Goal: Task Accomplishment & Management: Manage account settings

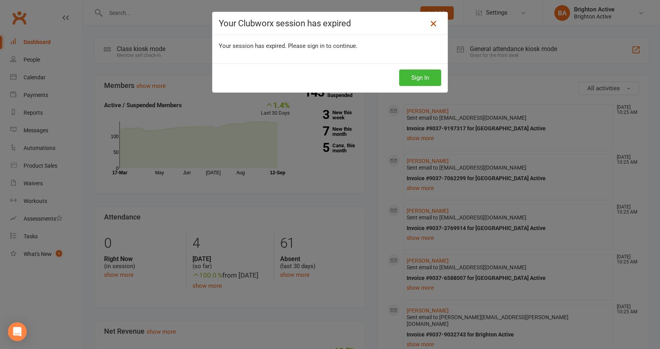
click at [433, 19] on icon at bounding box center [433, 23] width 9 height 9
click at [431, 21] on icon at bounding box center [433, 23] width 9 height 9
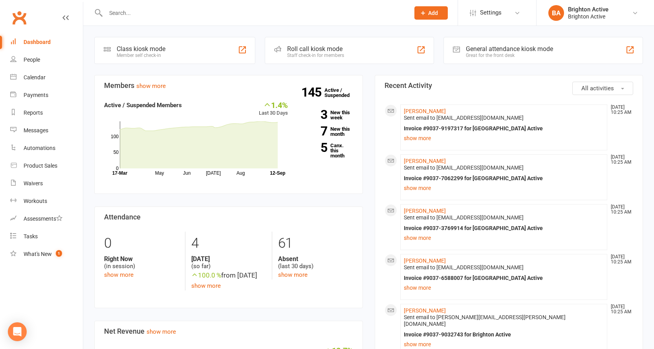
click at [500, 47] on div "General attendance kiosk mode" at bounding box center [509, 48] width 87 height 7
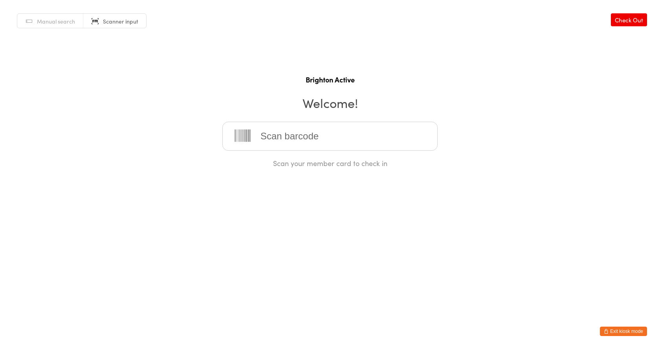
click at [63, 27] on link "Manual search" at bounding box center [50, 21] width 66 height 15
drag, startPoint x: 272, startPoint y: 137, endPoint x: 266, endPoint y: 136, distance: 6.9
click at [272, 137] on input "search" at bounding box center [329, 136] width 215 height 29
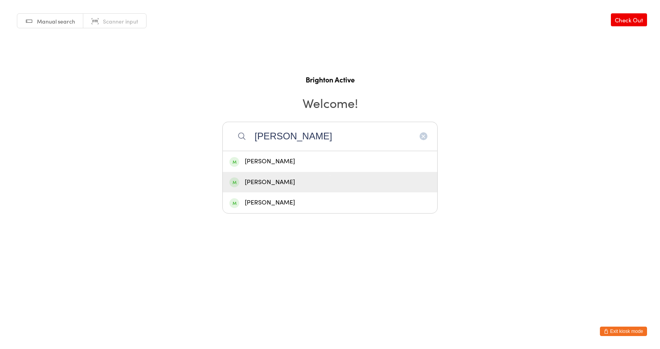
type input "alexandra"
click at [264, 182] on div "[PERSON_NAME]" at bounding box center [329, 182] width 201 height 11
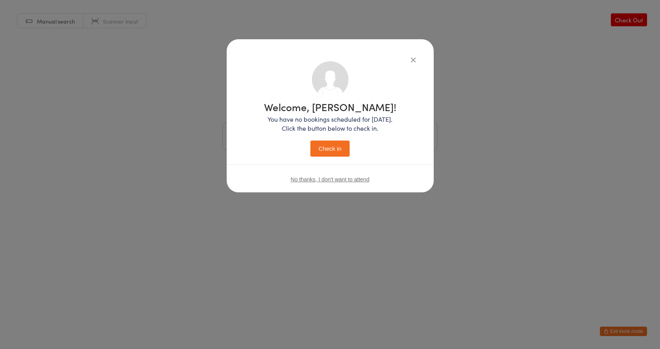
click at [333, 145] on button "Check in" at bounding box center [329, 149] width 39 height 16
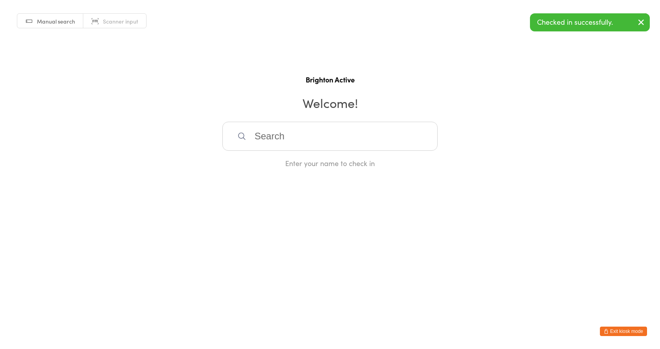
click at [117, 26] on link "Scanner input" at bounding box center [114, 21] width 63 height 15
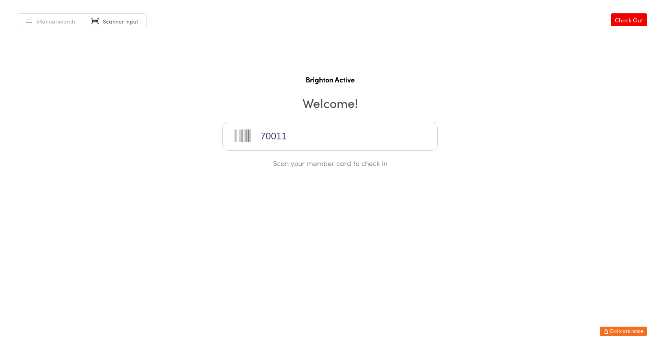
type input "70011"
click at [616, 330] on button "Exit kiosk mode" at bounding box center [623, 331] width 47 height 9
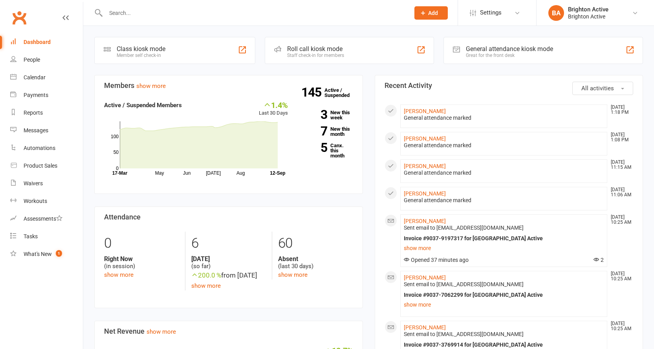
click at [122, 17] on input "text" at bounding box center [253, 12] width 301 height 11
type input "a"
click at [442, 146] on div "General attendance marked" at bounding box center [504, 145] width 200 height 7
click at [428, 140] on link "[PERSON_NAME]" at bounding box center [425, 139] width 42 height 6
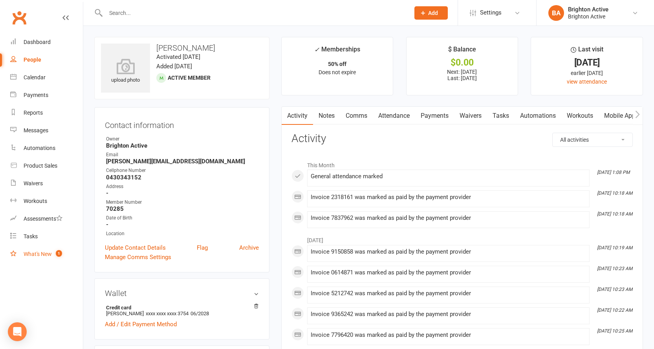
click at [20, 253] on link "What's New 1" at bounding box center [46, 255] width 73 height 18
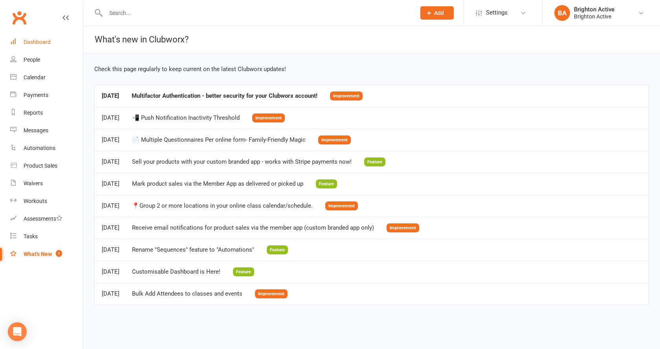
click at [32, 43] on div "Dashboard" at bounding box center [37, 42] width 27 height 6
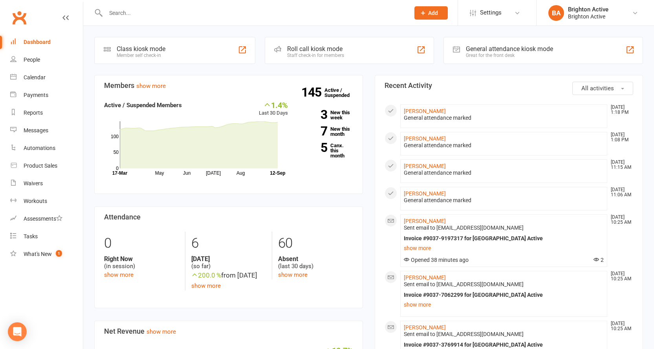
click at [561, 48] on div "General attendance kiosk mode Great for the front desk" at bounding box center [543, 50] width 200 height 27
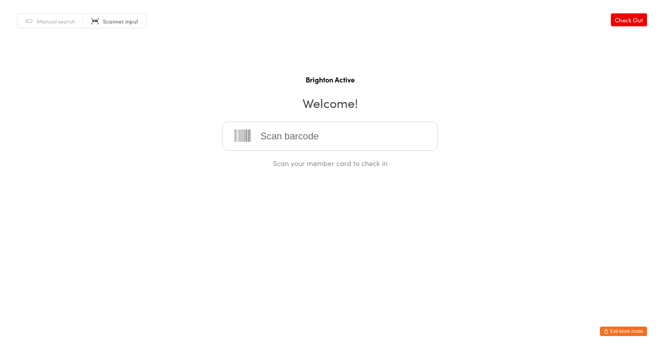
click at [119, 20] on span "Scanner input" at bounding box center [120, 21] width 35 height 8
click at [619, 334] on button "Exit kiosk mode" at bounding box center [623, 331] width 47 height 9
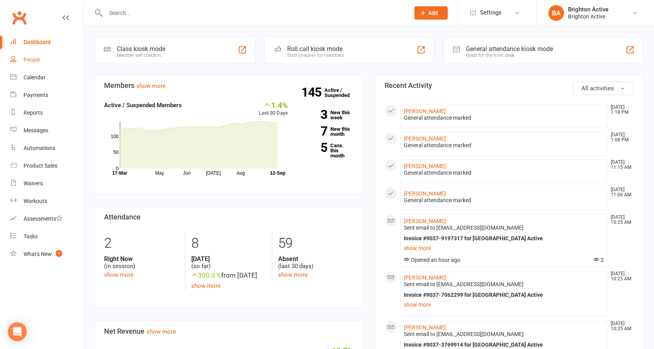
click at [42, 58] on link "People" at bounding box center [46, 60] width 73 height 18
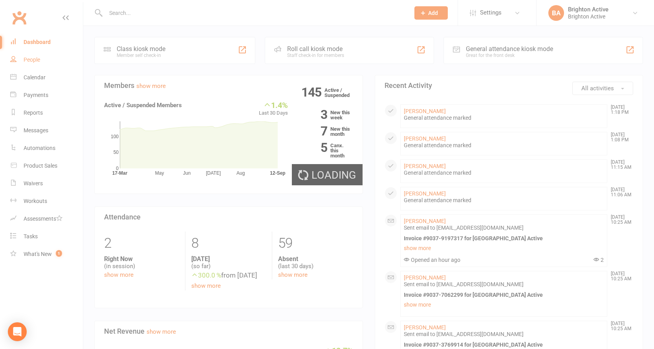
select select "true"
select select "100"
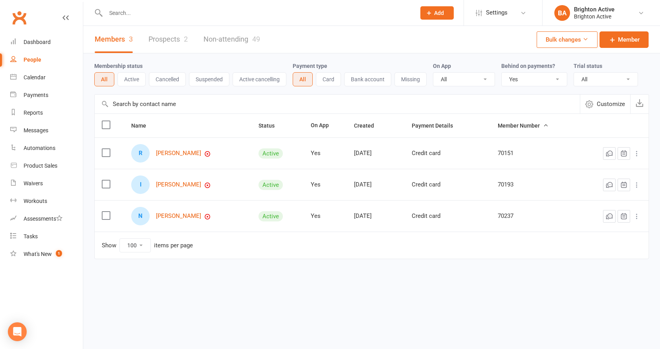
click at [543, 79] on select "All No Yes" at bounding box center [534, 79] width 65 height 13
click at [502, 73] on select "All No Yes" at bounding box center [534, 79] width 65 height 13
click at [188, 152] on link "[PERSON_NAME]" at bounding box center [178, 153] width 45 height 7
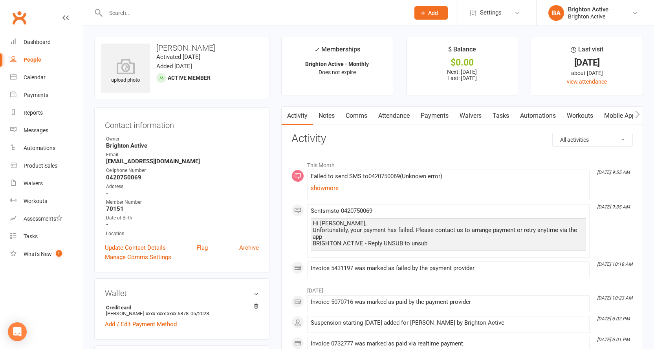
click at [324, 186] on link "show more" at bounding box center [448, 188] width 275 height 11
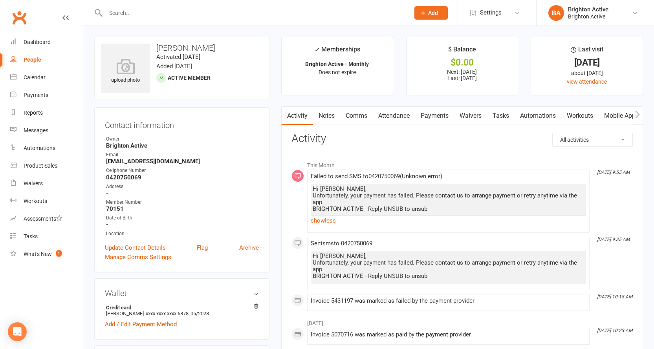
click at [394, 191] on div "Hi [PERSON_NAME], Unfortunately, your payment has failed. Please contact us to …" at bounding box center [448, 199] width 271 height 27
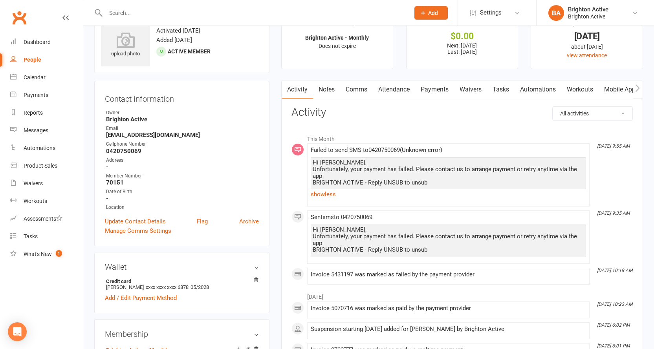
scroll to position [39, 0]
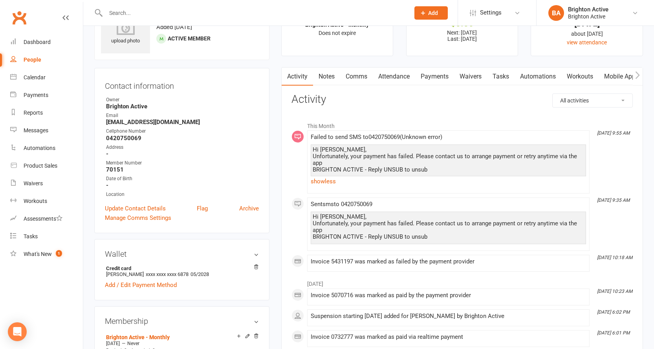
select select "true"
select select "100"
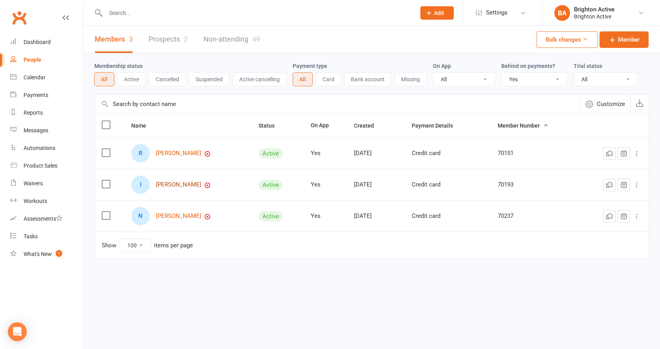
click at [172, 183] on link "[PERSON_NAME]" at bounding box center [178, 184] width 45 height 7
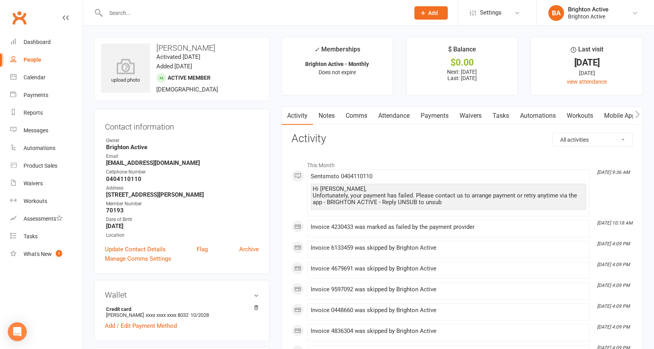
select select "true"
select select "100"
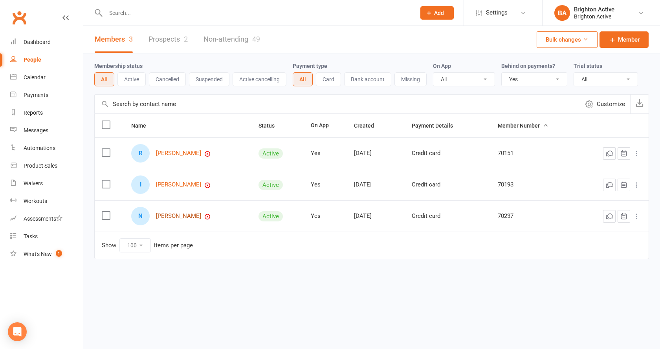
click at [174, 217] on link "[PERSON_NAME]" at bounding box center [178, 216] width 45 height 7
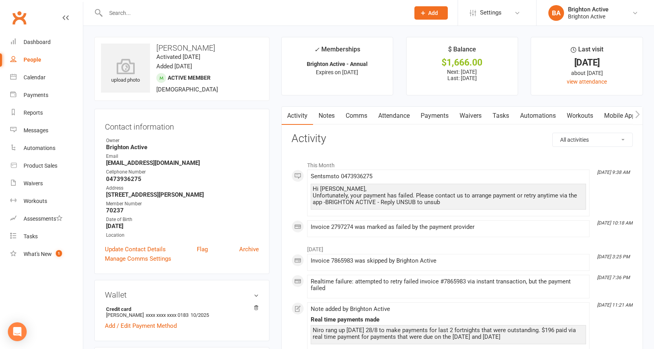
select select "true"
select select "100"
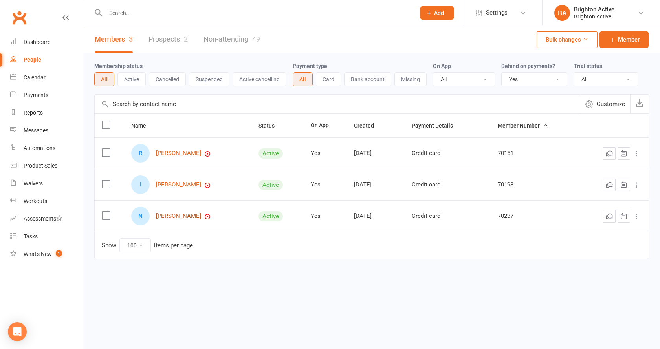
click at [179, 217] on link "[PERSON_NAME]" at bounding box center [178, 216] width 45 height 7
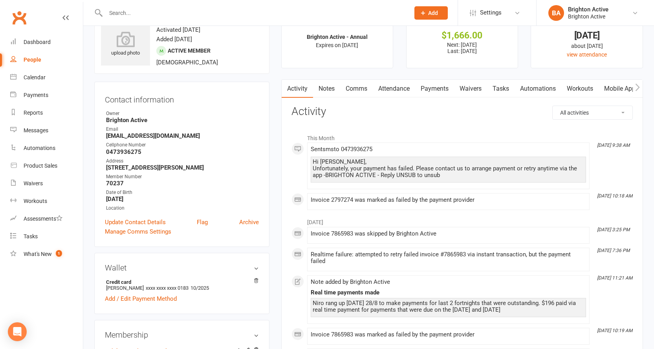
scroll to position [39, 0]
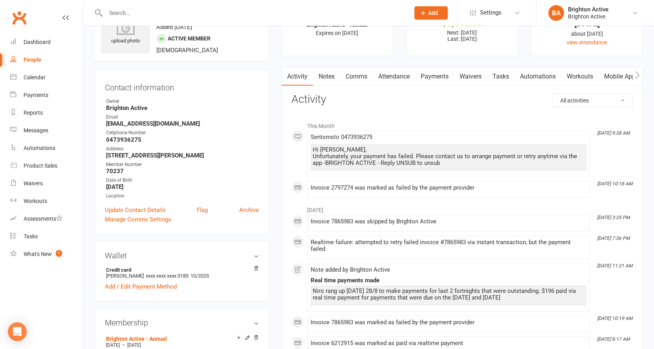
click at [420, 78] on link "Payments" at bounding box center [434, 77] width 39 height 18
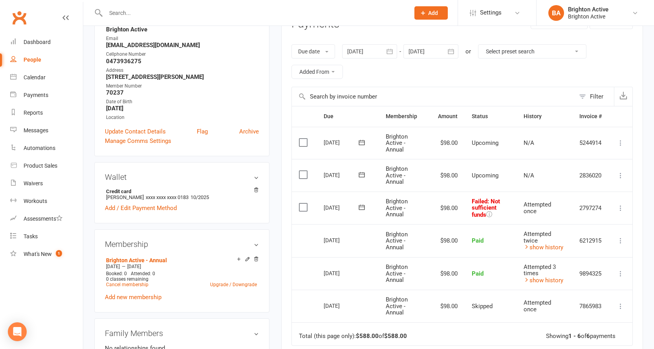
scroll to position [39, 0]
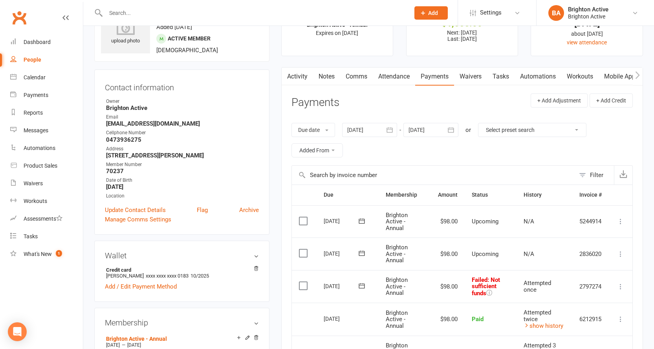
click at [301, 76] on link "Activity" at bounding box center [297, 77] width 31 height 18
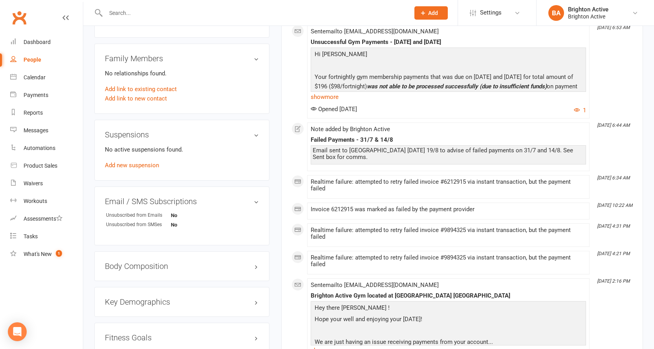
scroll to position [354, 0]
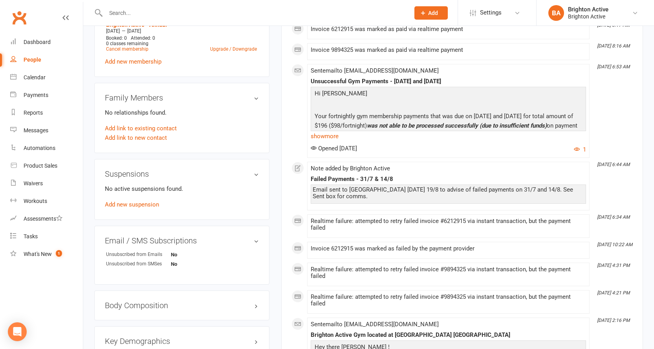
drag, startPoint x: 401, startPoint y: 159, endPoint x: 398, endPoint y: 136, distance: 23.4
click at [398, 136] on link "show more" at bounding box center [448, 136] width 275 height 11
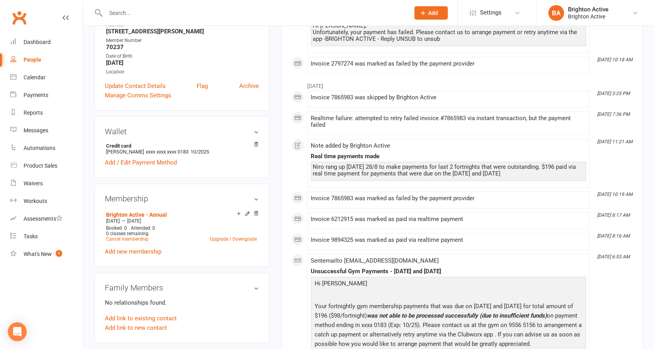
scroll to position [157, 0]
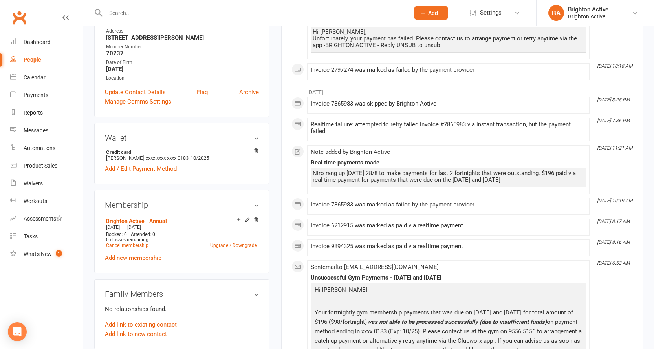
click at [443, 185] on div "Niro rang up [DATE] 28/8 to make payments for last 2 fortnights that were outst…" at bounding box center [448, 177] width 275 height 19
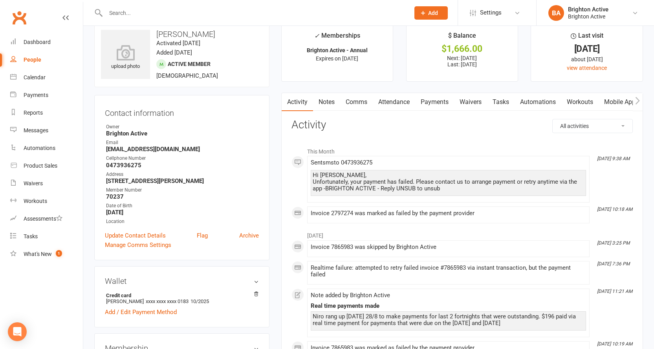
scroll to position [0, 0]
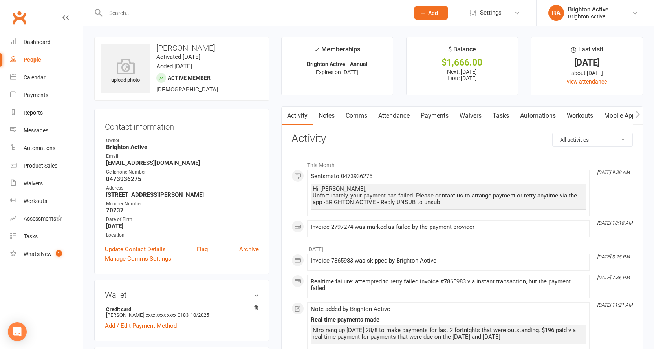
click at [445, 117] on link "Payments" at bounding box center [434, 116] width 39 height 18
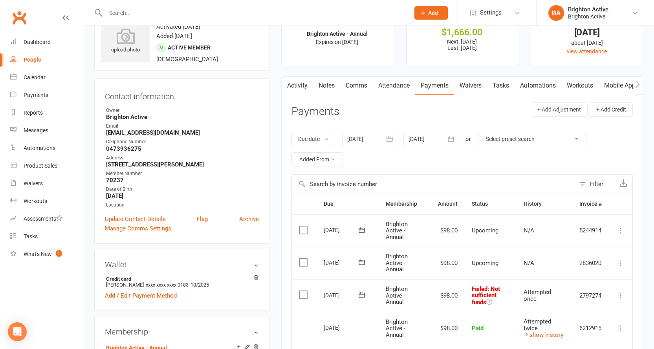
scroll to position [79, 0]
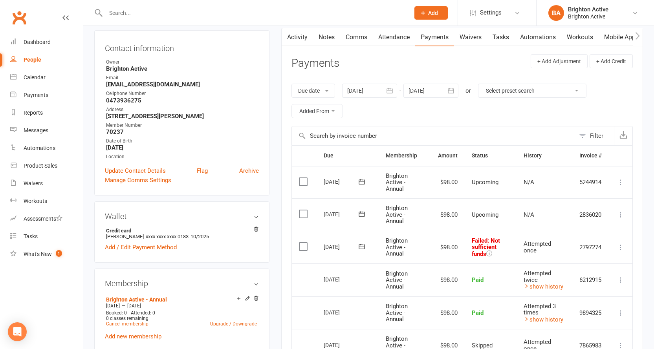
click at [168, 13] on input "text" at bounding box center [253, 12] width 301 height 11
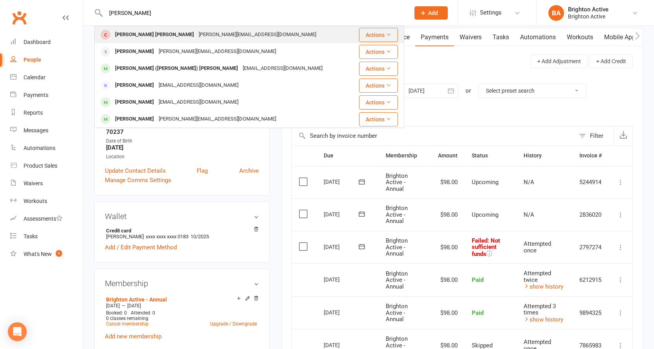
type input "[PERSON_NAME]"
click at [158, 36] on div "[PERSON_NAME] [PERSON_NAME]" at bounding box center [155, 34] width 84 height 11
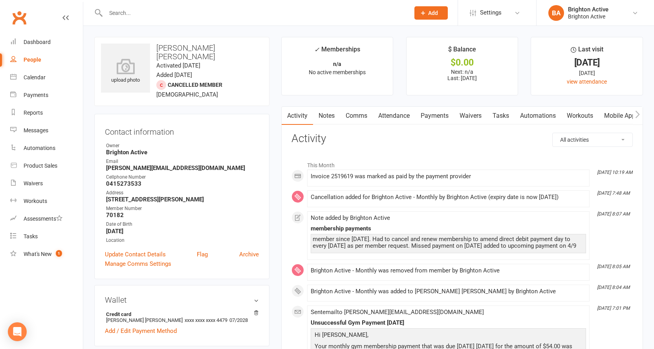
click at [420, 118] on link "Payments" at bounding box center [434, 116] width 39 height 18
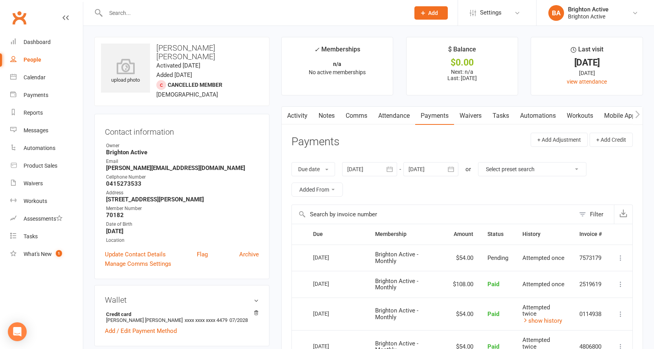
click at [152, 17] on input "text" at bounding box center [253, 12] width 301 height 11
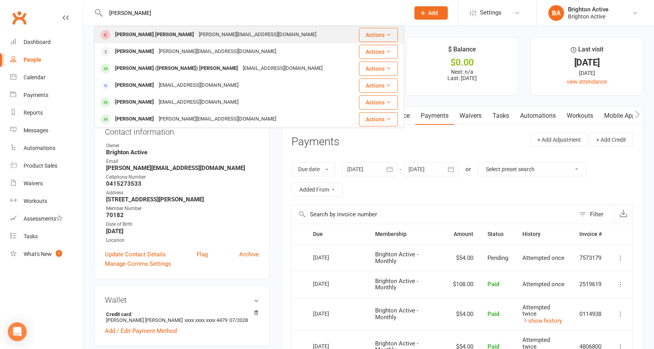
type input "[PERSON_NAME]"
click at [159, 29] on div "[PERSON_NAME] Amorim [EMAIL_ADDRESS][DOMAIN_NAME]" at bounding box center [224, 35] width 258 height 16
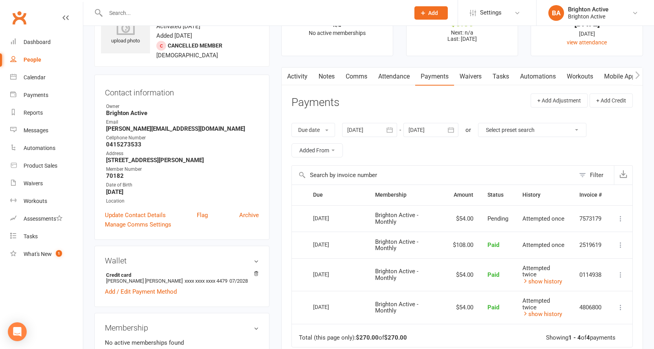
scroll to position [79, 0]
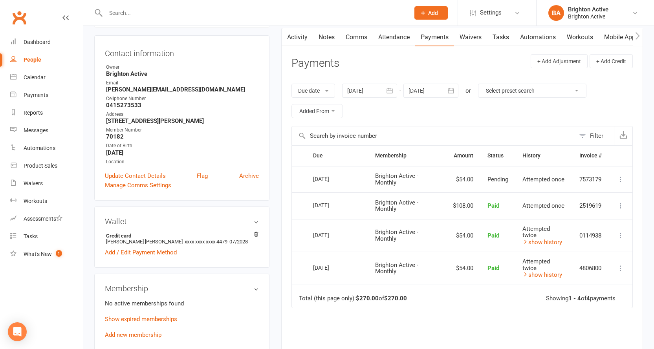
click at [469, 169] on td "$54.00" at bounding box center [463, 179] width 35 height 27
click at [616, 178] on button at bounding box center [620, 179] width 9 height 9
click at [584, 202] on link "More Info" at bounding box center [586, 195] width 78 height 16
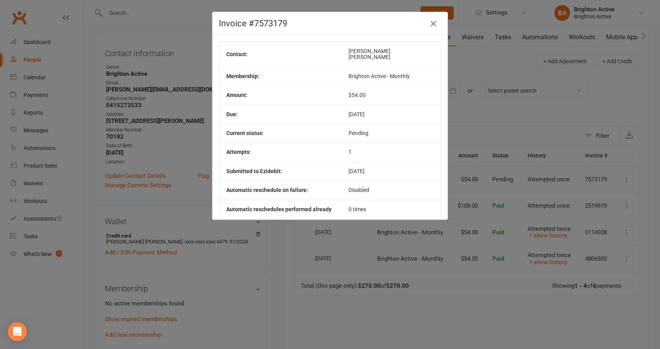
click at [429, 23] on icon "button" at bounding box center [433, 23] width 9 height 9
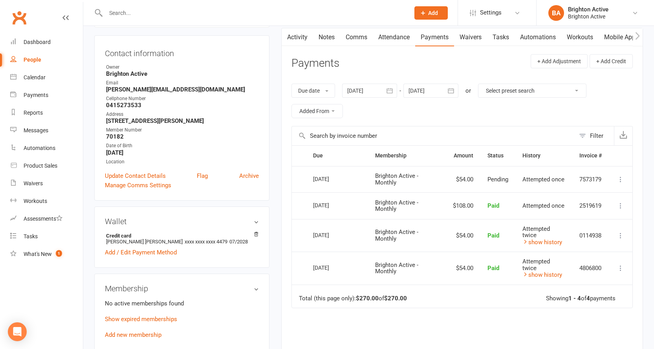
click at [618, 180] on icon at bounding box center [621, 180] width 8 height 8
click at [604, 200] on link "More Info" at bounding box center [586, 195] width 78 height 16
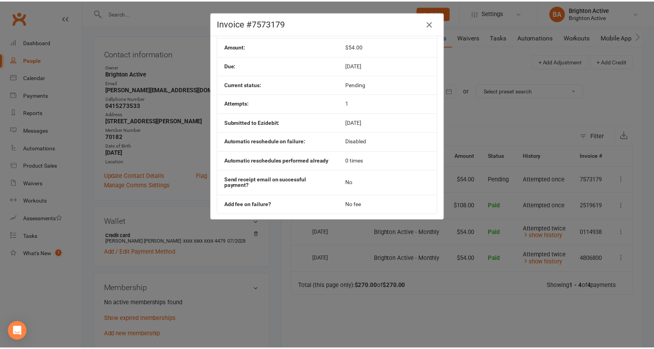
scroll to position [0, 0]
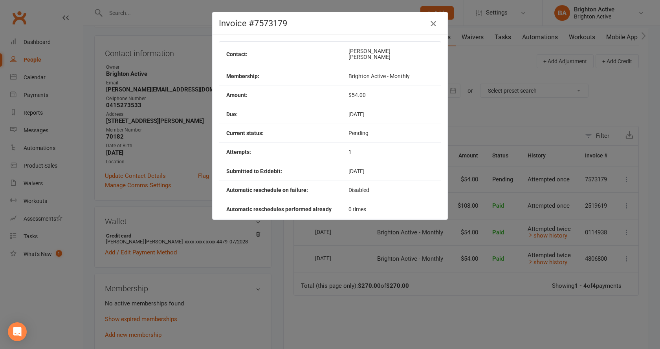
click at [434, 24] on icon "button" at bounding box center [433, 23] width 9 height 9
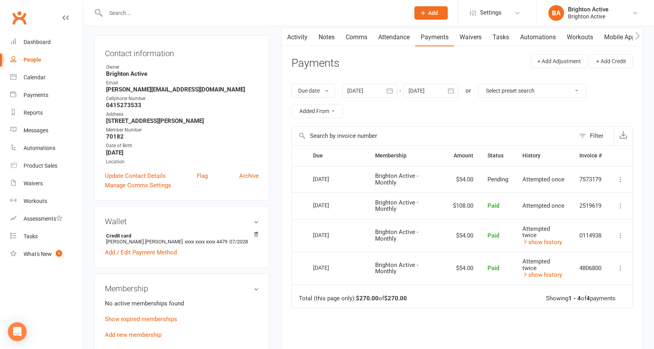
click at [622, 181] on icon at bounding box center [621, 180] width 8 height 8
click at [637, 100] on div "Activity Notes Comms Attendance Payments Waivers Tasks Automations Workouts Mob…" at bounding box center [462, 225] width 362 height 394
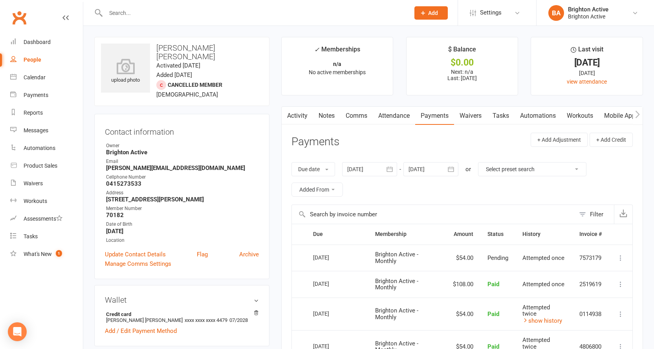
click at [211, 10] on input "text" at bounding box center [253, 12] width 301 height 11
click at [508, 147] on header "Payments + Add Adjustment + Add Credit" at bounding box center [461, 144] width 341 height 22
click at [637, 114] on icon "button" at bounding box center [637, 114] width 5 height 8
click at [638, 112] on icon "button" at bounding box center [638, 113] width 4 height 7
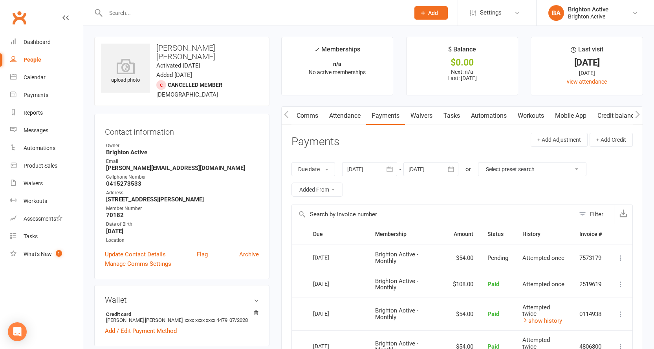
click at [638, 112] on icon "button" at bounding box center [638, 113] width 4 height 7
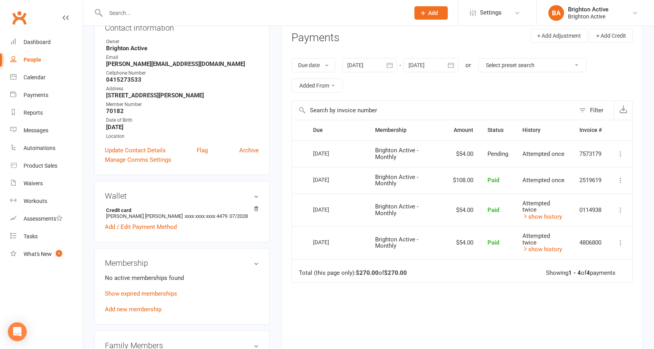
scroll to position [118, 0]
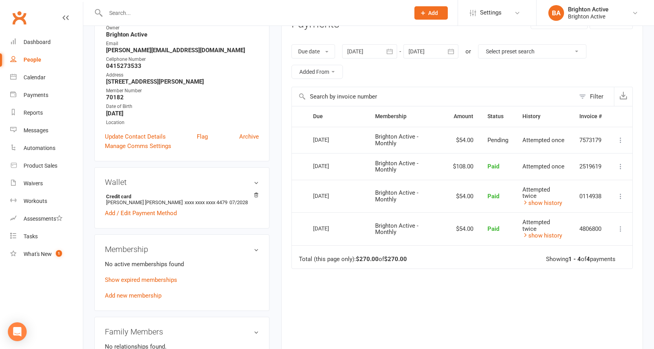
click at [621, 139] on icon at bounding box center [621, 140] width 8 height 8
click at [586, 157] on link "More Info" at bounding box center [586, 156] width 78 height 16
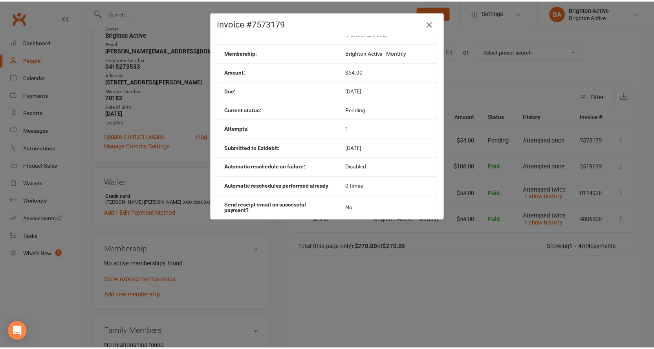
scroll to position [0, 0]
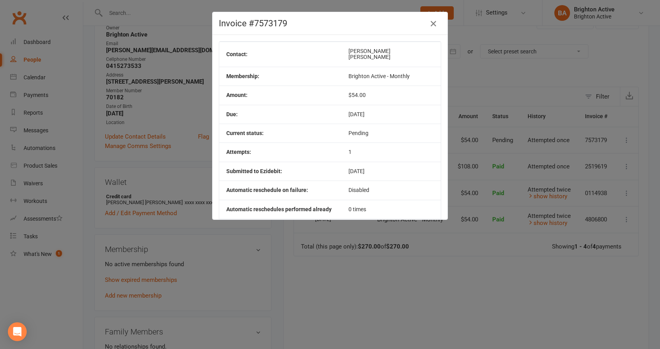
click at [429, 26] on icon "button" at bounding box center [433, 23] width 9 height 9
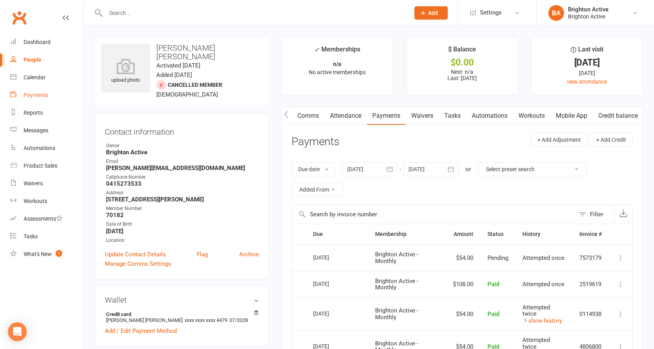
click at [41, 97] on div "Payments" at bounding box center [36, 95] width 25 height 6
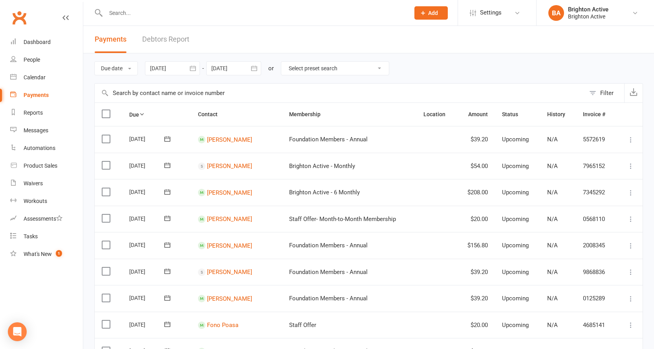
click at [204, 15] on input "text" at bounding box center [253, 12] width 301 height 11
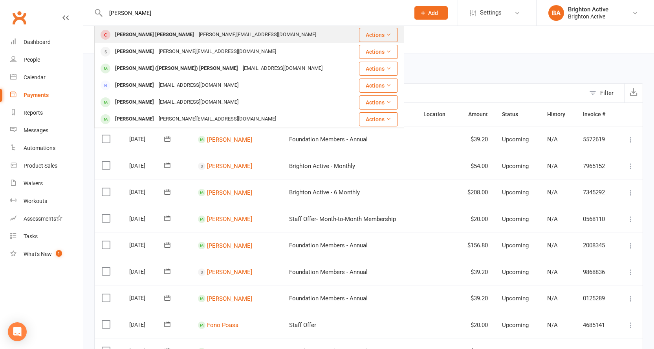
type input "[PERSON_NAME]"
click at [196, 36] on div "[PERSON_NAME][EMAIL_ADDRESS][DOMAIN_NAME]" at bounding box center [257, 34] width 122 height 11
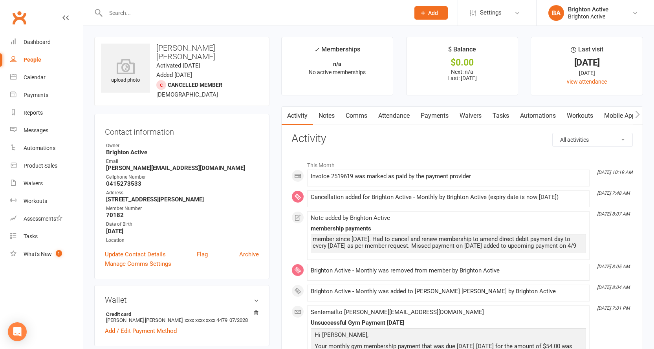
scroll to position [39, 0]
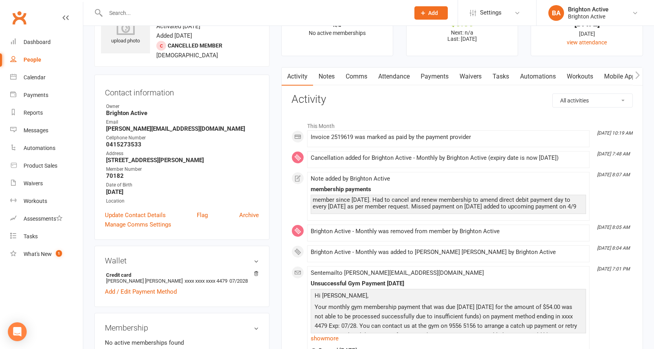
click at [572, 97] on select "All activities Bookings / Attendances Communications Notes Failed SMSes Grading…" at bounding box center [593, 100] width 80 height 13
click at [515, 134] on li "[DATE] 10:19 AM Invoice 2519619 was marked as paid by the payment provider" at bounding box center [448, 138] width 282 height 17
click at [502, 71] on link "Tasks" at bounding box center [500, 77] width 27 height 18
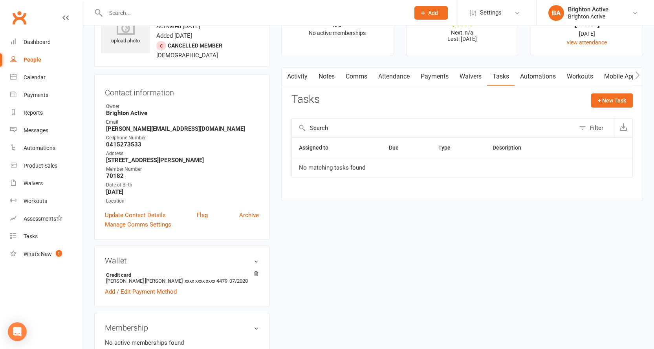
click at [352, 75] on link "Comms" at bounding box center [356, 77] width 33 height 18
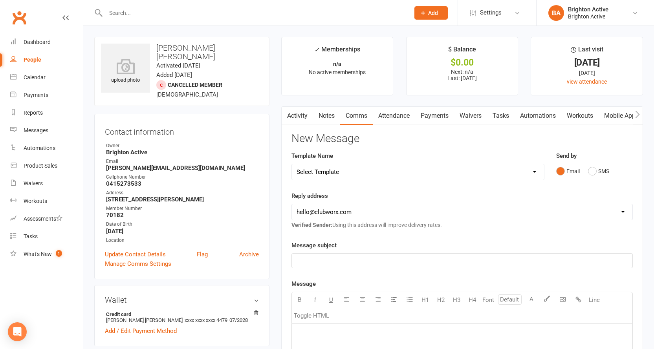
click at [401, 117] on link "Attendance" at bounding box center [394, 116] width 42 height 18
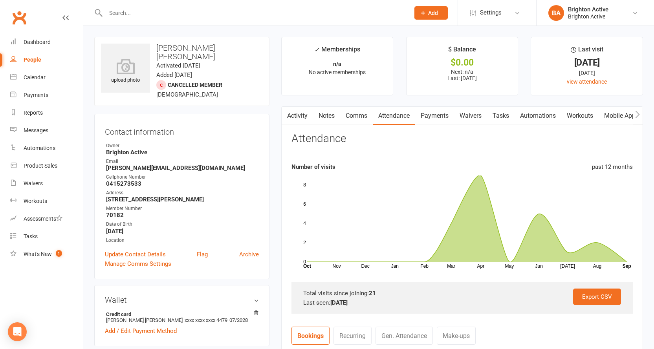
click at [438, 115] on link "Payments" at bounding box center [434, 116] width 39 height 18
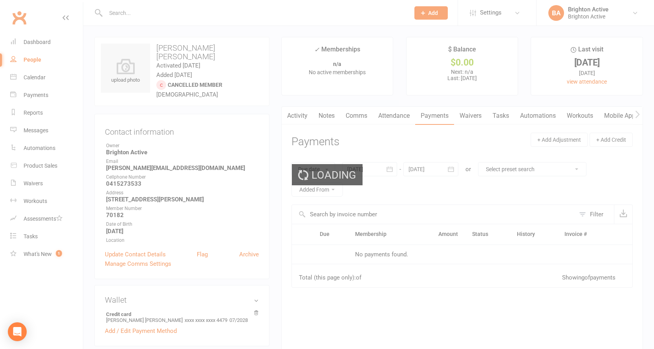
click at [438, 115] on div "Loading" at bounding box center [327, 174] width 654 height 349
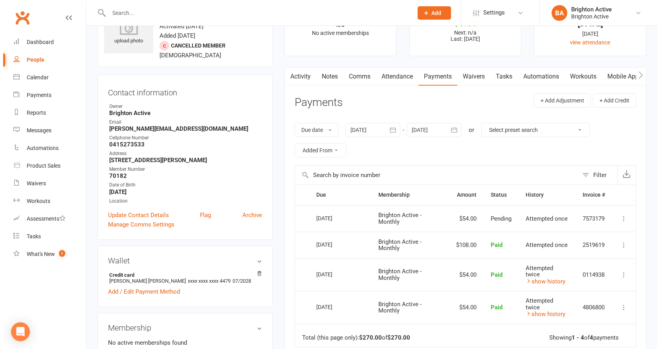
scroll to position [118, 0]
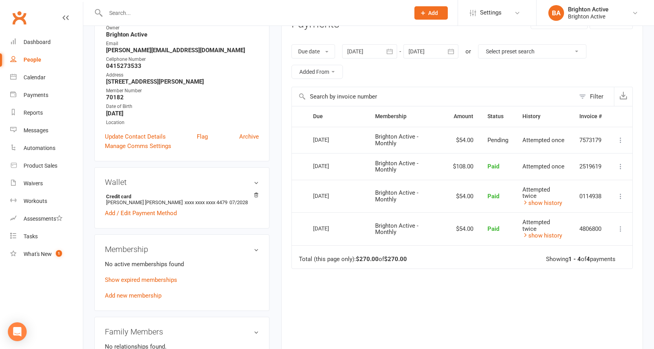
click at [621, 143] on icon at bounding box center [621, 140] width 8 height 8
click at [573, 154] on link "More Info" at bounding box center [586, 156] width 78 height 16
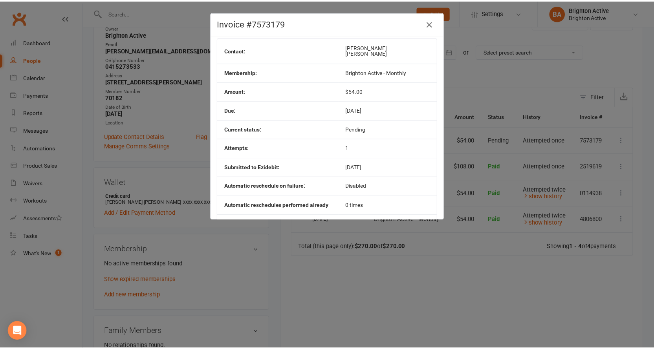
scroll to position [0, 0]
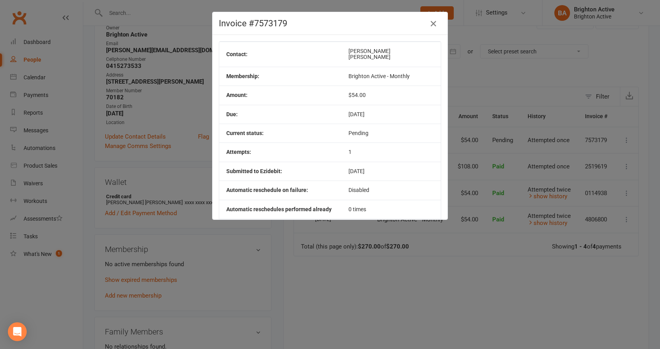
click at [423, 26] on div "Invoice #7573179" at bounding box center [330, 23] width 235 height 23
click at [431, 23] on icon "button" at bounding box center [433, 23] width 9 height 9
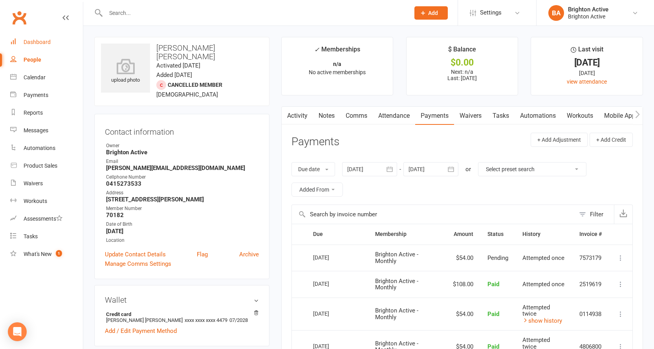
click at [33, 42] on div "Dashboard" at bounding box center [37, 42] width 27 height 6
